Goal: Transaction & Acquisition: Purchase product/service

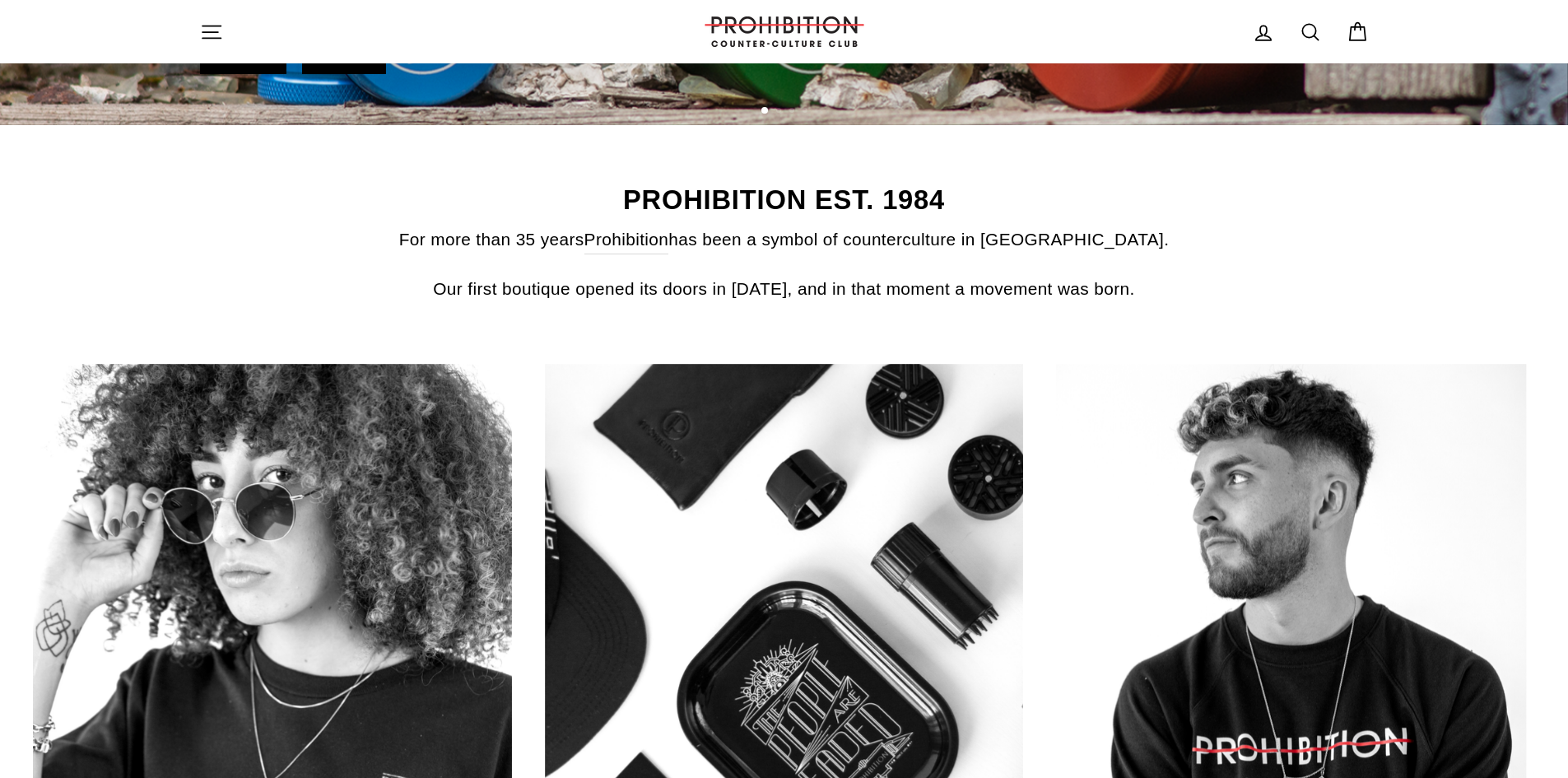
scroll to position [1071, 0]
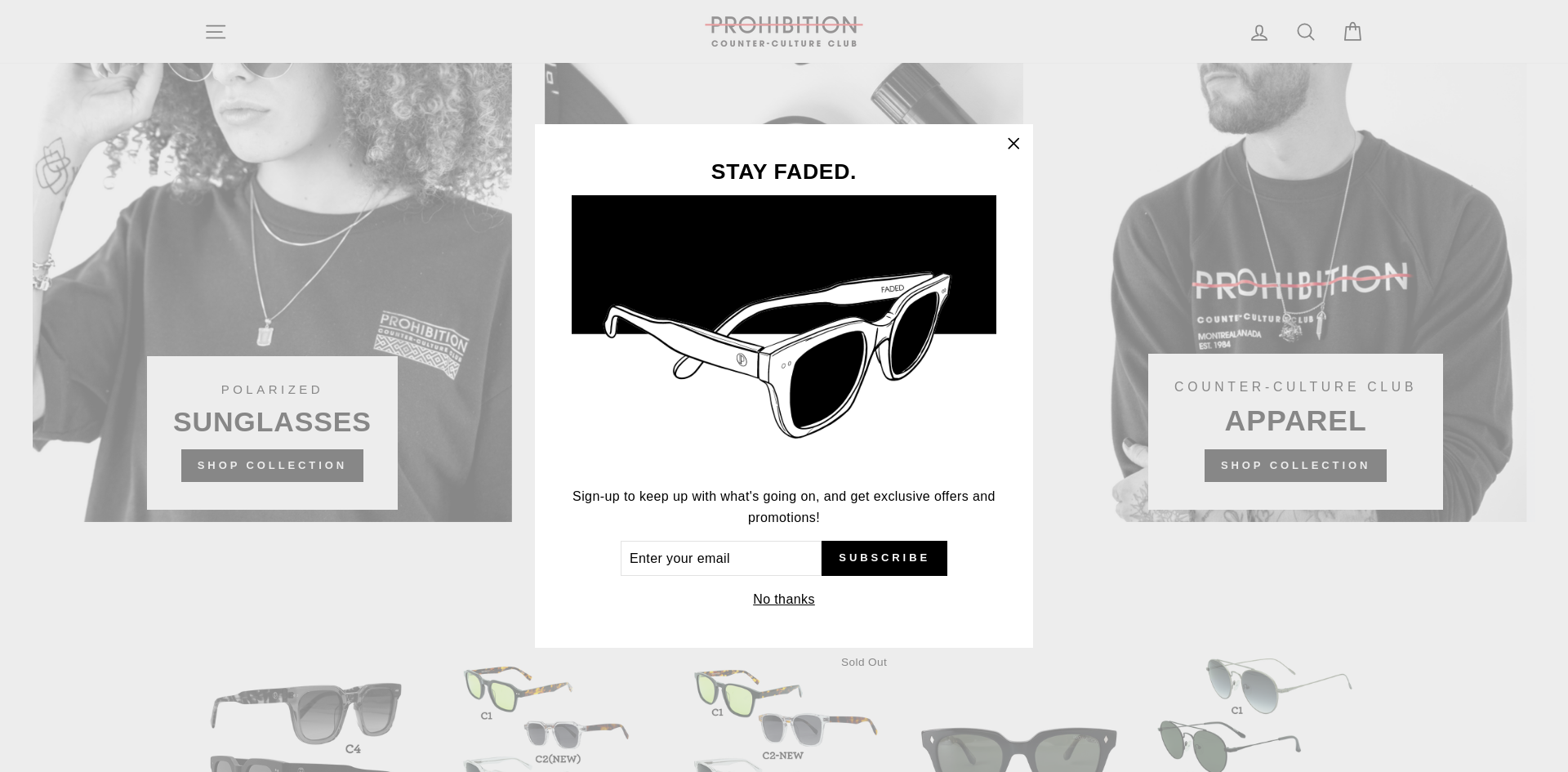
click at [1012, 141] on icon "button" at bounding box center [1013, 143] width 23 height 23
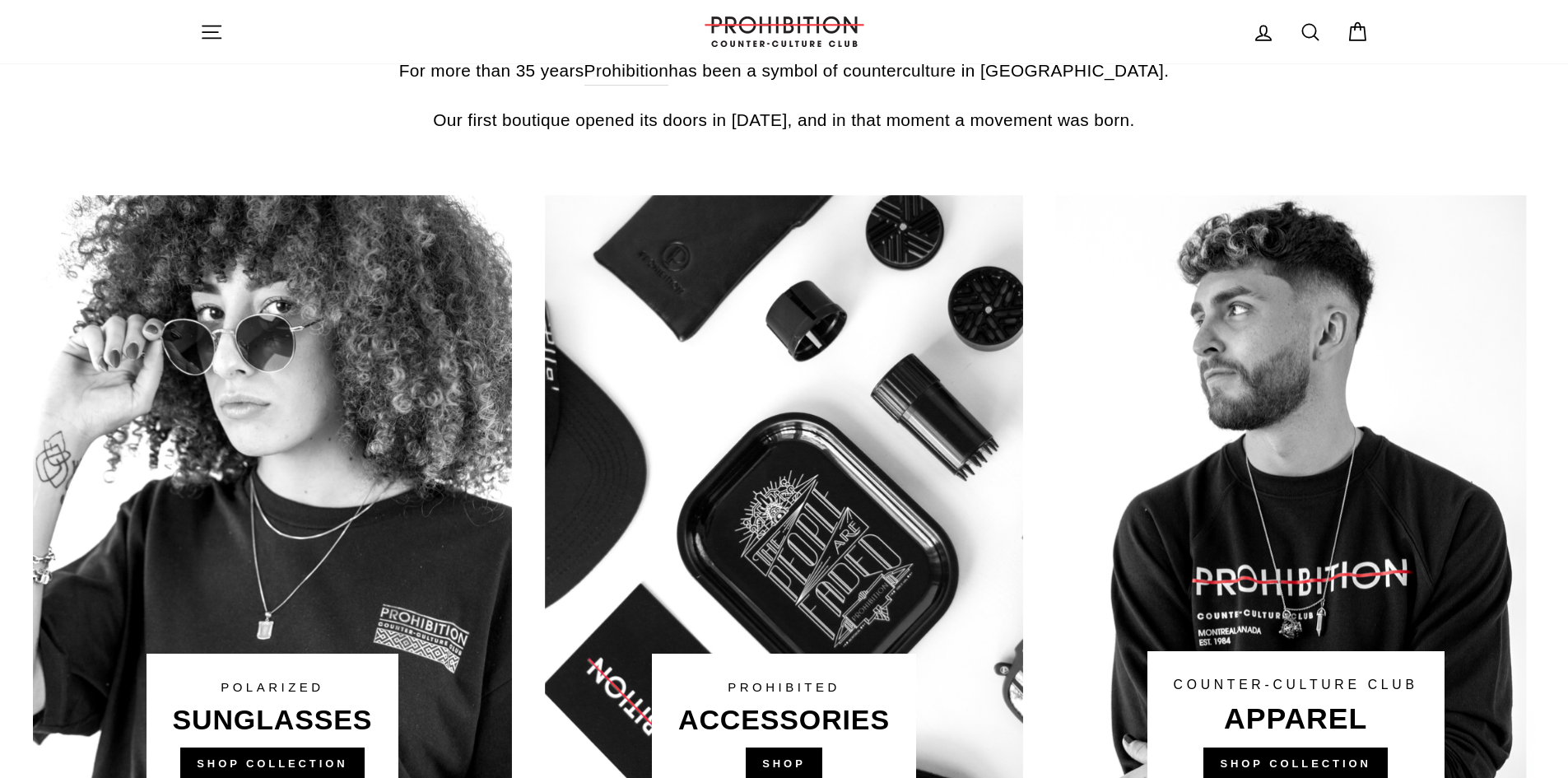
scroll to position [824, 0]
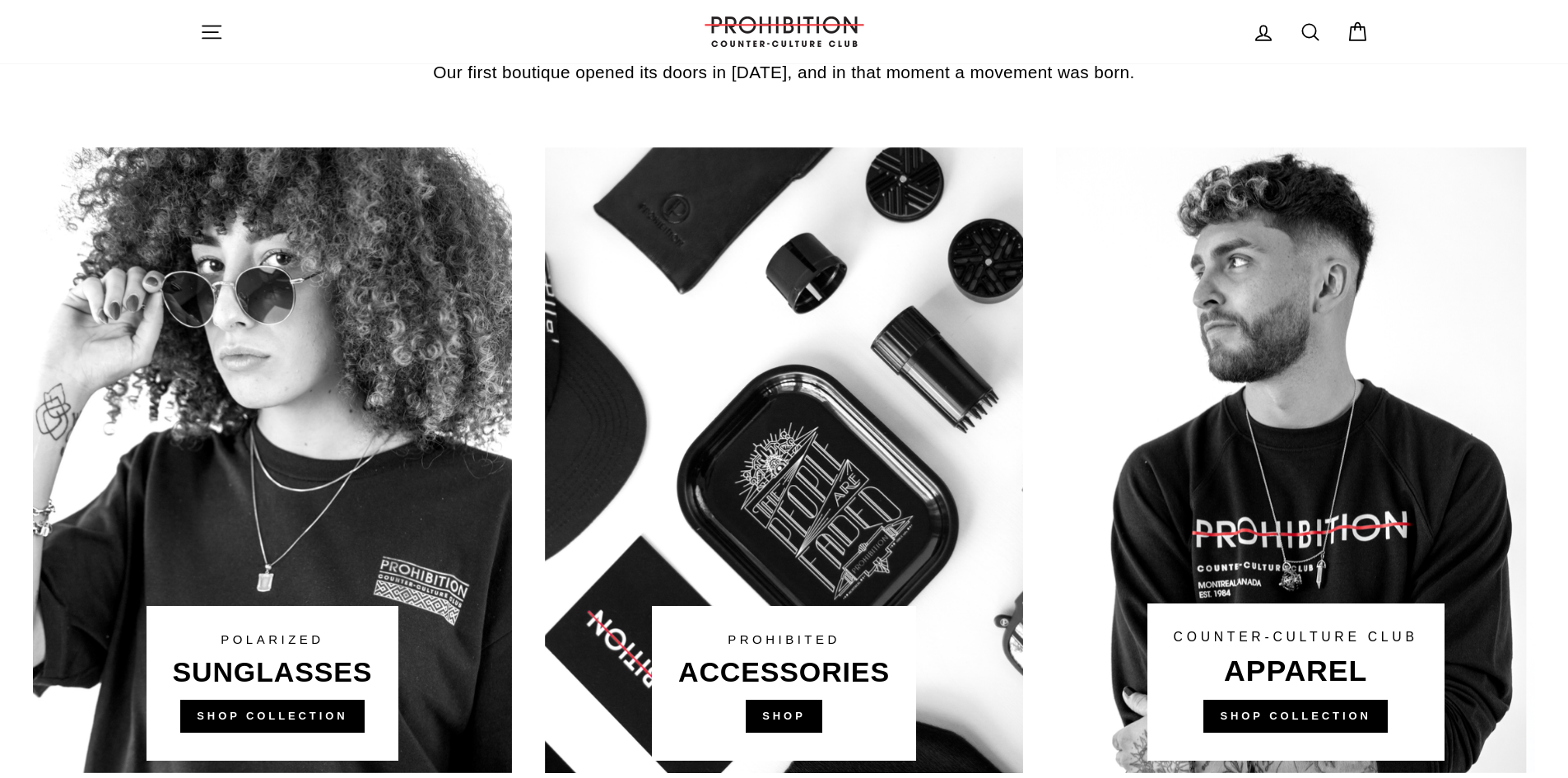
click at [783, 718] on link at bounding box center [784, 460] width 479 height 626
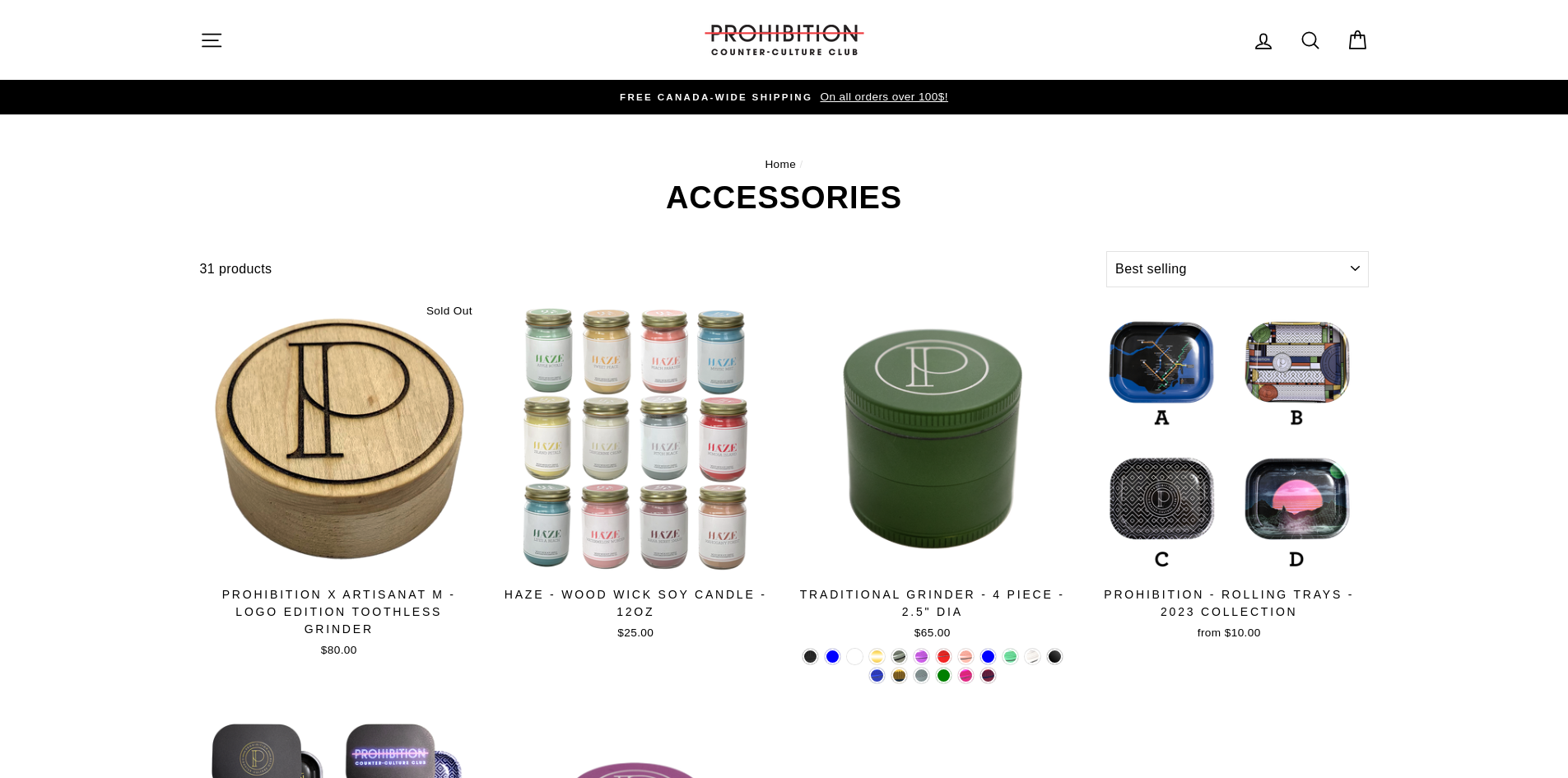
select select "best-selling"
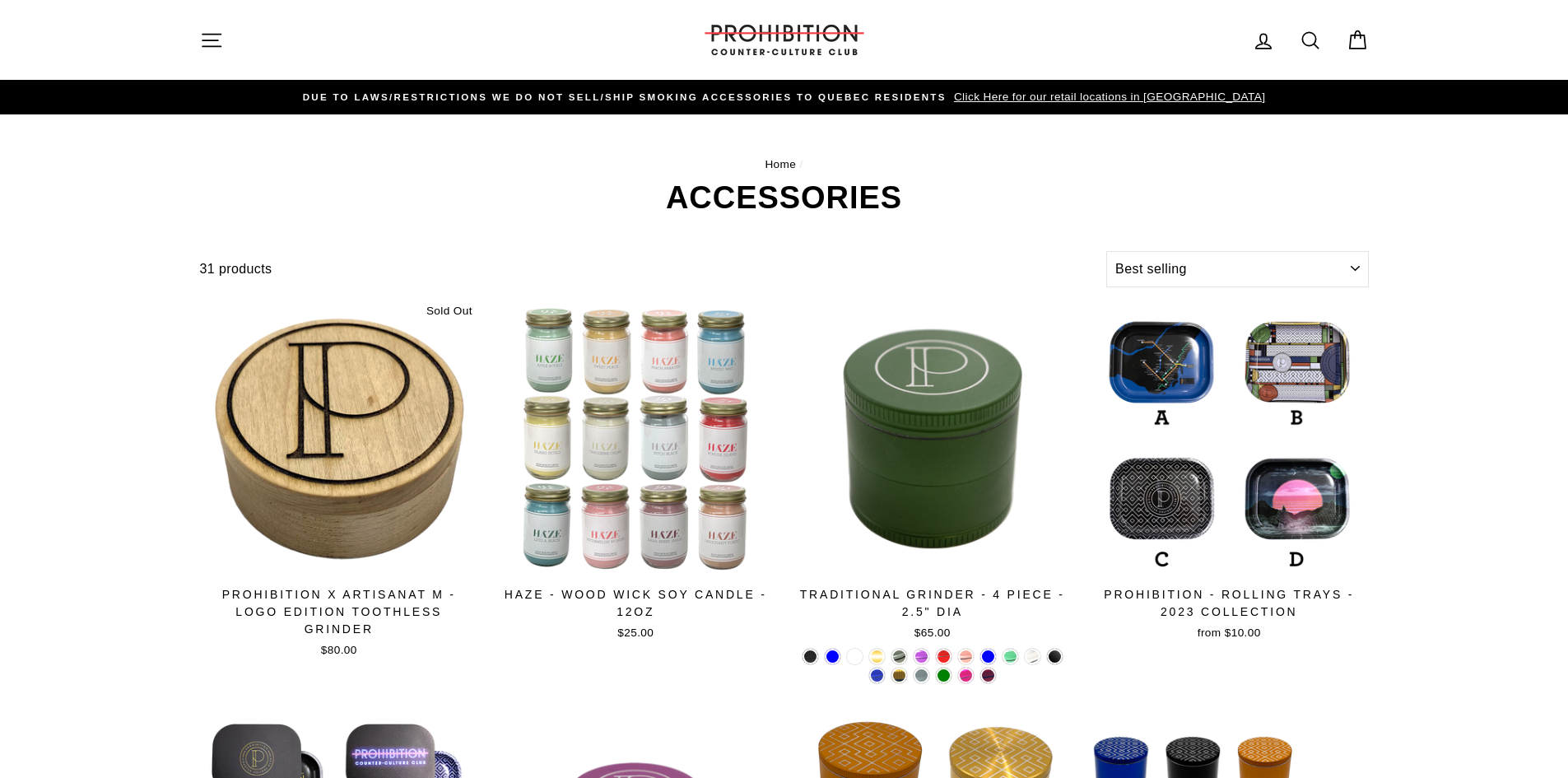
click at [1304, 41] on icon at bounding box center [1310, 40] width 23 height 23
type input "vaporizer"
click at [200, 12] on button "Search" at bounding box center [217, 40] width 35 height 55
